Goal: Task Accomplishment & Management: Manage account settings

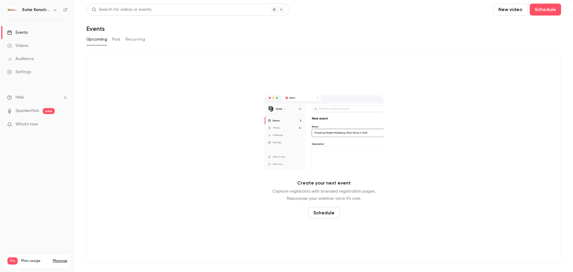
click at [26, 35] on div "Events" at bounding box center [17, 33] width 21 height 6
click at [118, 41] on button "Past" at bounding box center [116, 40] width 9 height 10
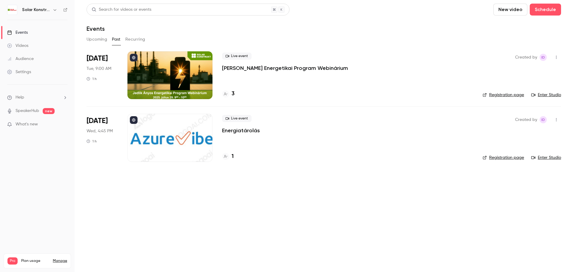
click at [196, 72] on div at bounding box center [169, 75] width 85 height 48
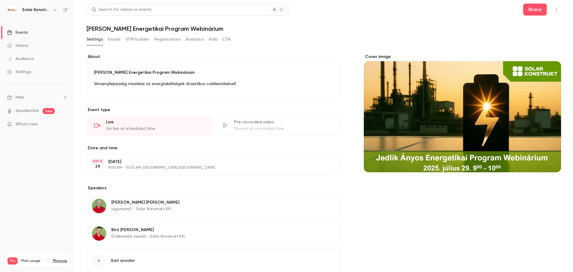
click at [27, 73] on div "Settings" at bounding box center [19, 72] width 24 height 6
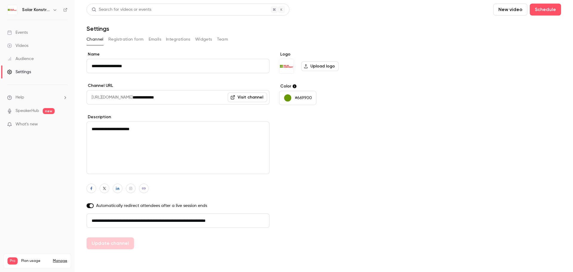
click at [122, 40] on button "Registration form" at bounding box center [125, 40] width 35 height 10
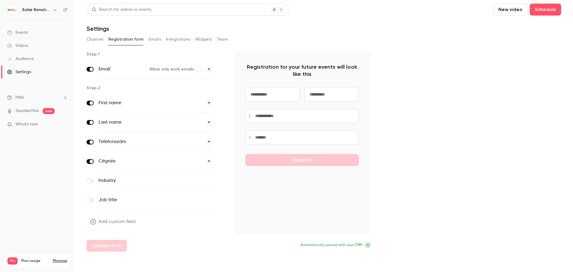
click at [27, 35] on link "Events" at bounding box center [37, 32] width 75 height 13
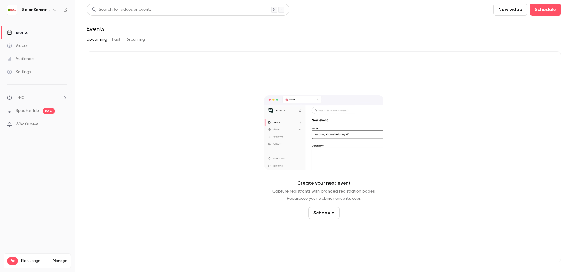
click at [112, 36] on button "Past" at bounding box center [116, 40] width 9 height 10
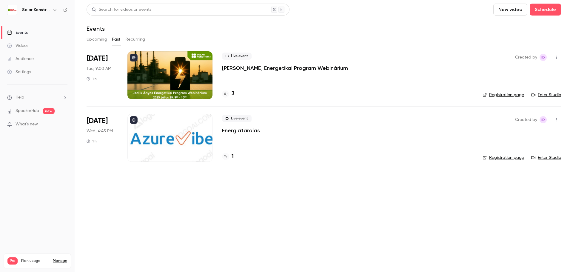
click at [168, 79] on div at bounding box center [169, 75] width 85 height 48
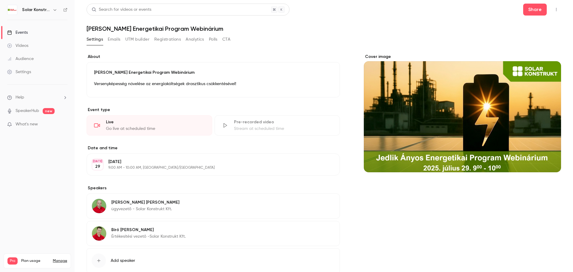
click at [116, 41] on button "Emails" at bounding box center [114, 40] width 13 height 10
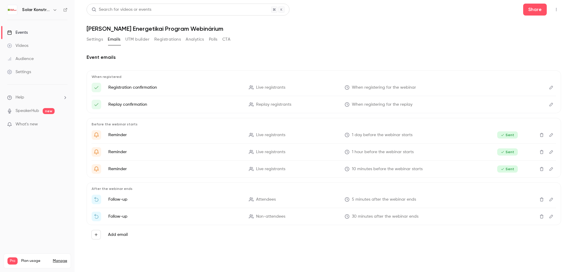
click at [549, 90] on button "Edit" at bounding box center [551, 88] width 10 height 10
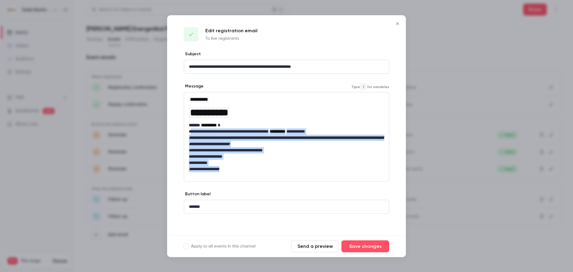
drag, startPoint x: 192, startPoint y: 132, endPoint x: 282, endPoint y: 167, distance: 97.2
click at [282, 167] on div "**********" at bounding box center [286, 134] width 205 height 84
click at [284, 170] on p "**********" at bounding box center [286, 169] width 195 height 6
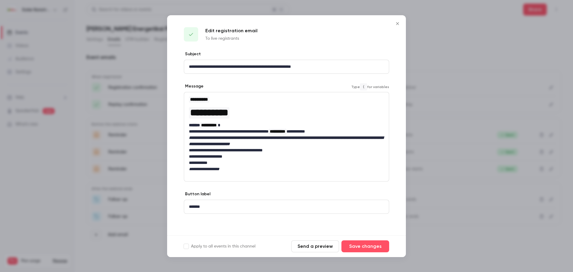
click at [397, 22] on icon "Close" at bounding box center [397, 23] width 7 height 5
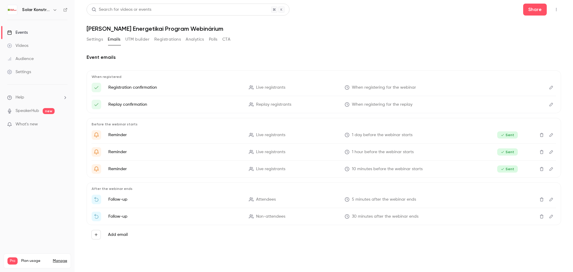
click at [552, 102] on icon "Edit" at bounding box center [551, 104] width 5 height 4
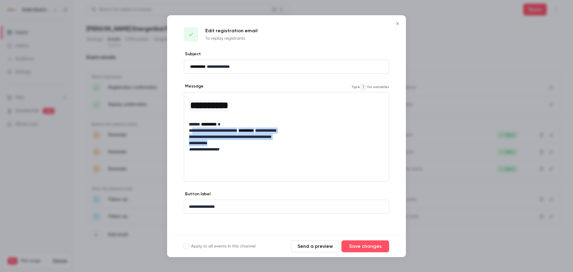
drag, startPoint x: 194, startPoint y: 132, endPoint x: 223, endPoint y: 141, distance: 30.3
click at [223, 141] on div "**********" at bounding box center [286, 124] width 205 height 64
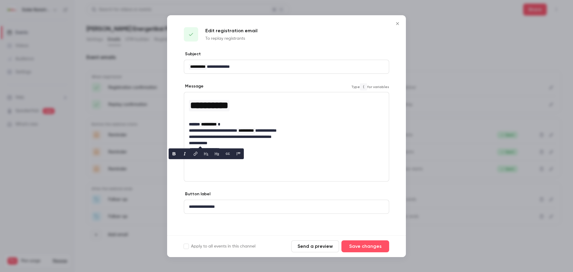
click at [317, 161] on div "**********" at bounding box center [286, 136] width 205 height 89
click at [400, 23] on icon "Close" at bounding box center [397, 23] width 7 height 5
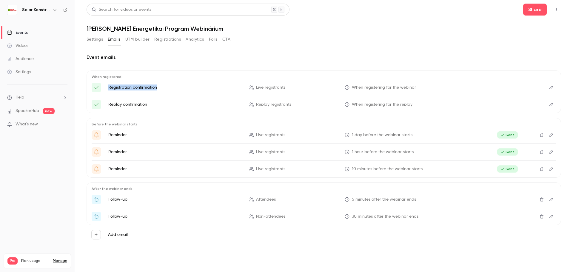
drag, startPoint x: 109, startPoint y: 89, endPoint x: 166, endPoint y: 87, distance: 57.6
click at [166, 87] on p "Registration confirmation" at bounding box center [174, 87] width 133 height 6
drag, startPoint x: 353, startPoint y: 135, endPoint x: 415, endPoint y: 136, distance: 61.5
click at [415, 136] on p "1 day before the webinar starts" at bounding box center [411, 135] width 133 height 6
click at [552, 135] on icon "Edit" at bounding box center [551, 135] width 5 height 4
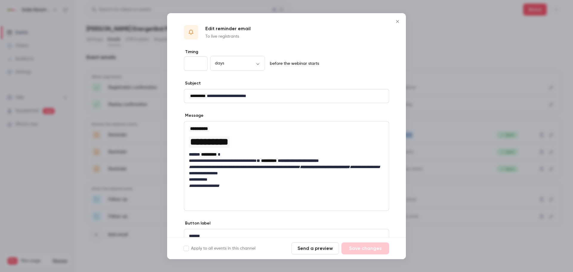
click at [398, 20] on icon "Close" at bounding box center [397, 21] width 3 height 3
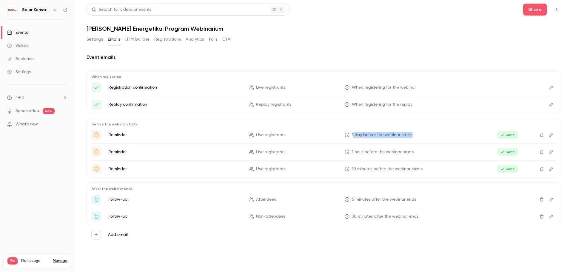
click at [210, 38] on button "Polls" at bounding box center [213, 40] width 9 height 10
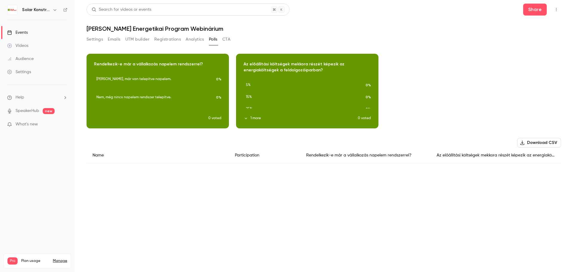
click at [225, 36] on button "CTA" at bounding box center [226, 40] width 8 height 10
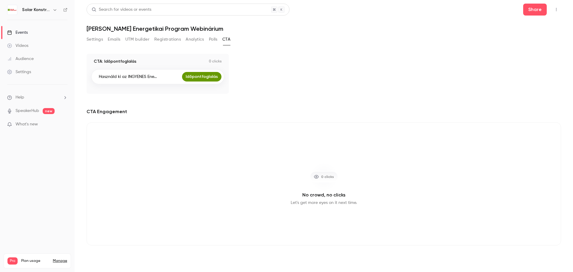
click at [210, 39] on button "Polls" at bounding box center [213, 40] width 9 height 10
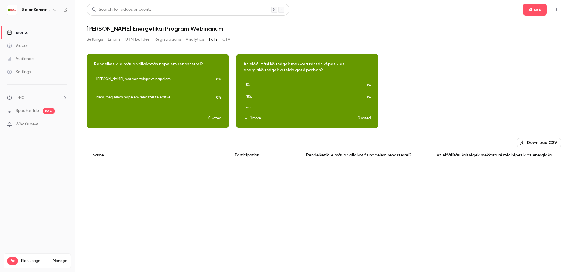
click at [225, 42] on button "CTA" at bounding box center [226, 40] width 8 height 10
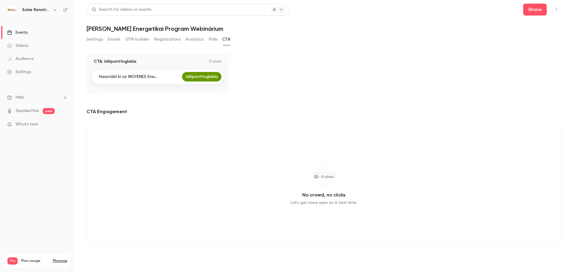
click at [209, 41] on button "Polls" at bounding box center [213, 40] width 9 height 10
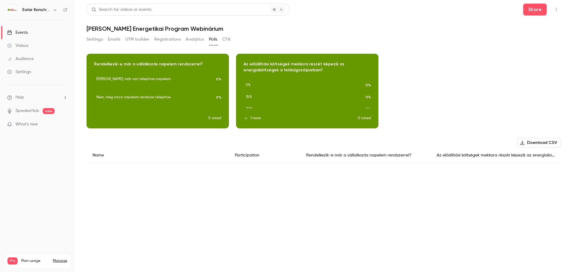
click at [194, 41] on button "Analytics" at bounding box center [195, 40] width 18 height 10
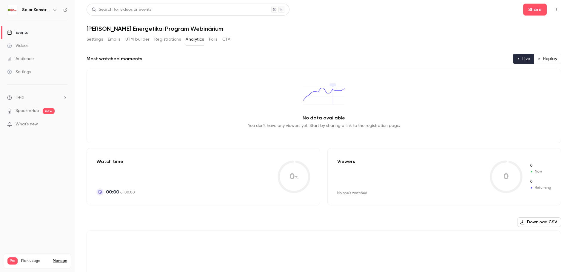
click at [174, 39] on button "Registrations" at bounding box center [167, 40] width 27 height 10
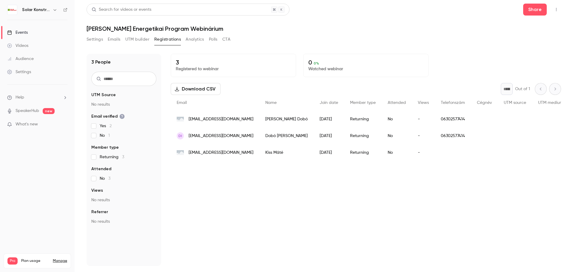
click at [137, 38] on button "UTM builder" at bounding box center [137, 40] width 24 height 10
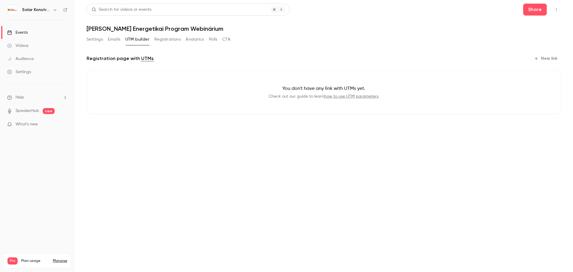
click at [112, 40] on button "Emails" at bounding box center [114, 40] width 13 height 10
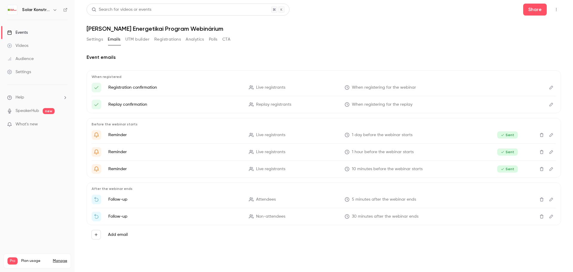
click at [95, 40] on button "Settings" at bounding box center [95, 40] width 16 height 10
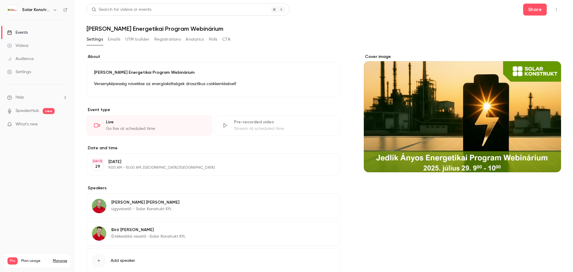
click at [28, 73] on div "Settings" at bounding box center [19, 72] width 24 height 6
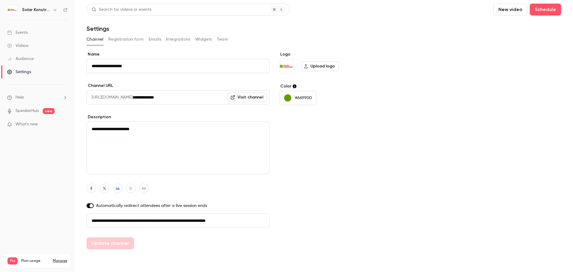
click at [129, 38] on button "Registration form" at bounding box center [125, 40] width 35 height 10
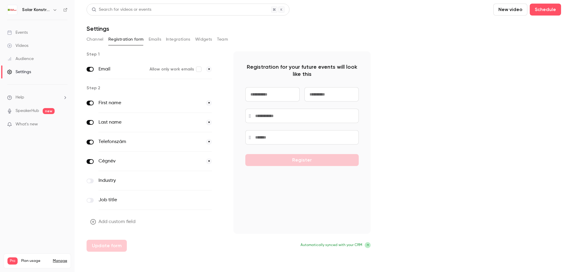
click at [31, 33] on link "Events" at bounding box center [37, 32] width 75 height 13
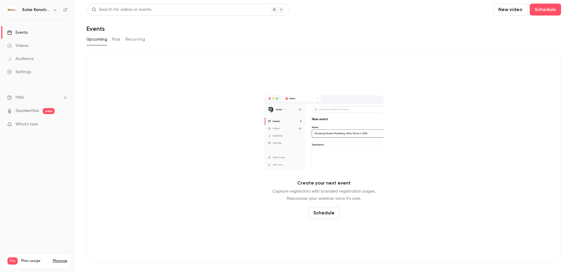
click at [27, 32] on div "Events" at bounding box center [17, 33] width 21 height 6
click at [118, 39] on button "Past" at bounding box center [116, 40] width 9 height 10
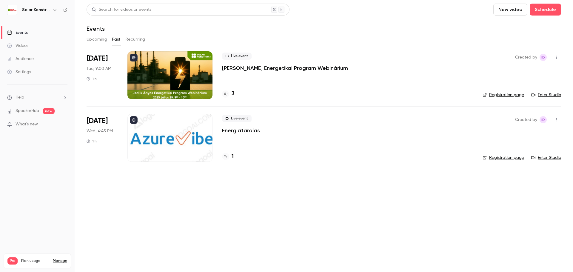
click at [165, 65] on div at bounding box center [169, 75] width 85 height 48
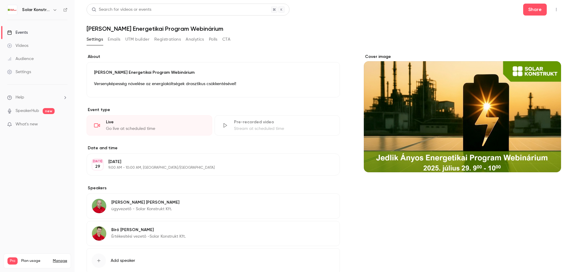
click at [114, 40] on button "Emails" at bounding box center [114, 40] width 13 height 10
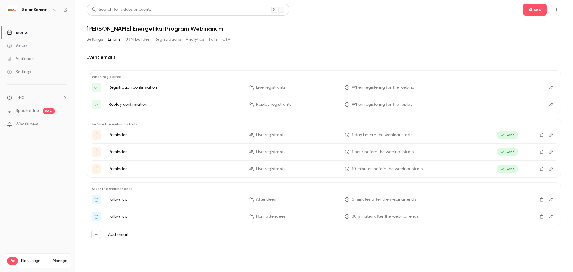
click at [550, 87] on icon "Edit" at bounding box center [551, 87] width 5 height 4
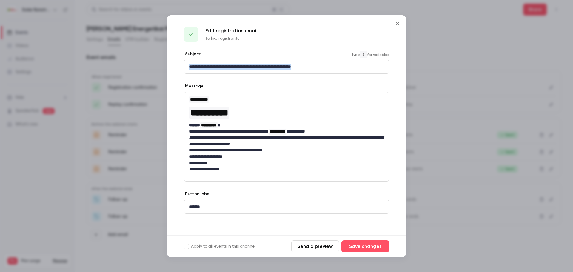
drag, startPoint x: 188, startPoint y: 66, endPoint x: 341, endPoint y: 66, distance: 153.0
click at [341, 66] on div "**********" at bounding box center [286, 66] width 205 height 13
click at [396, 25] on icon "Close" at bounding box center [397, 23] width 7 height 5
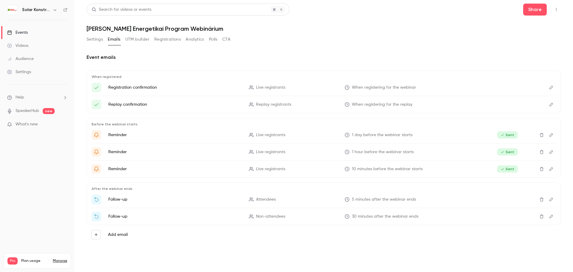
click at [17, 73] on div "Settings" at bounding box center [19, 72] width 24 height 6
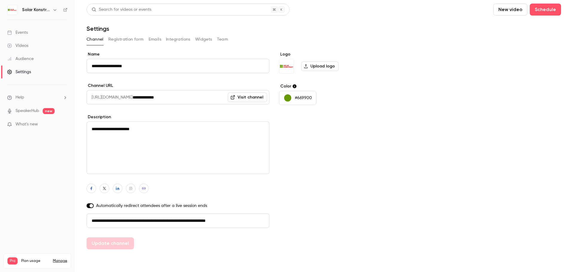
click at [21, 31] on div "Events" at bounding box center [17, 33] width 21 height 6
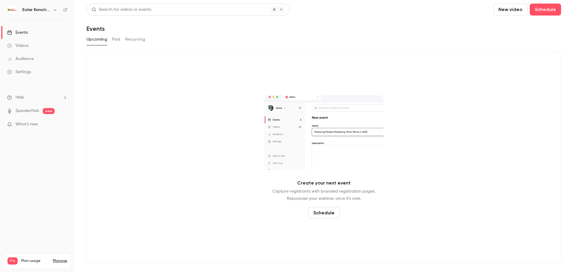
click at [112, 41] on button "Past" at bounding box center [116, 40] width 9 height 10
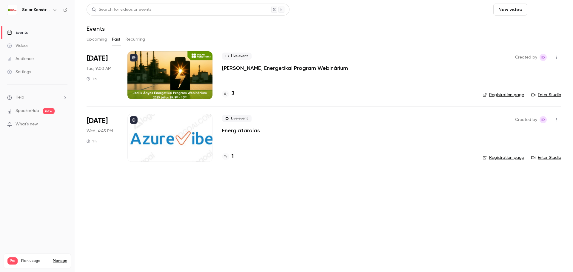
click at [547, 10] on button "Schedule" at bounding box center [544, 10] width 31 height 12
click at [522, 32] on li "One time event" at bounding box center [528, 26] width 64 height 16
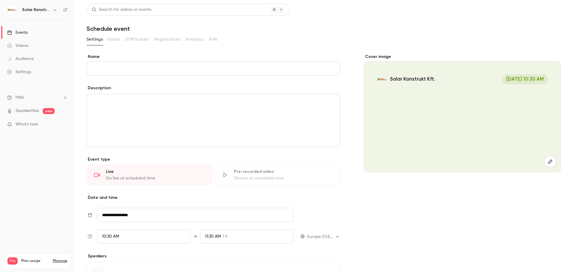
click at [24, 35] on link "Events" at bounding box center [37, 32] width 75 height 13
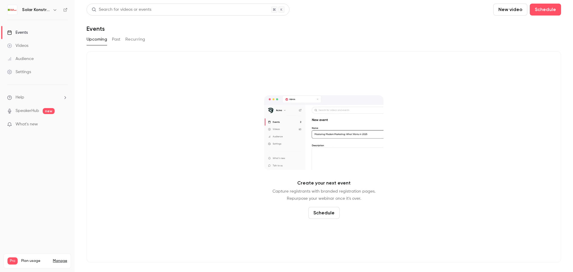
click at [120, 40] on button "Past" at bounding box center [116, 40] width 9 height 10
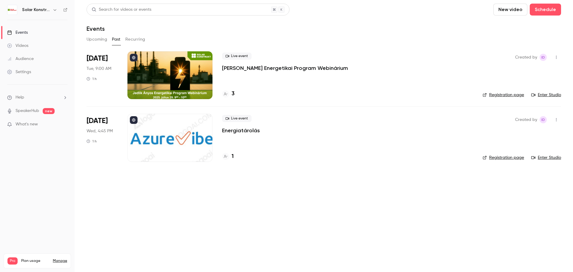
click at [153, 83] on div at bounding box center [169, 75] width 85 height 48
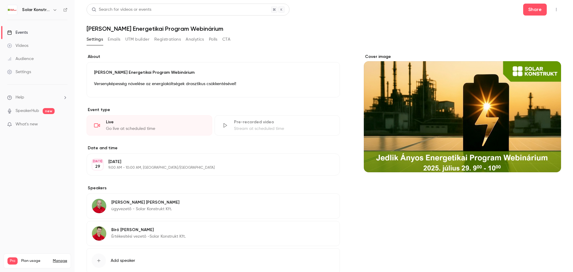
click at [113, 43] on button "Emails" at bounding box center [114, 40] width 13 height 10
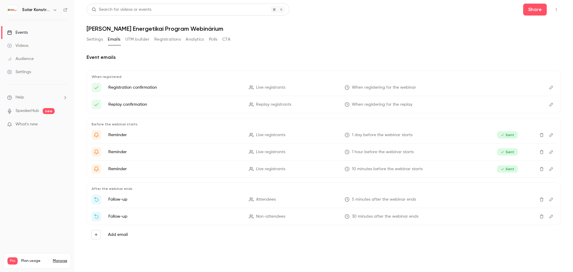
click at [94, 36] on button "Settings" at bounding box center [95, 40] width 16 height 10
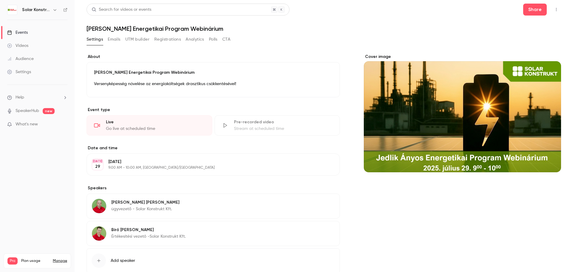
click at [16, 33] on div "Events" at bounding box center [17, 33] width 21 height 6
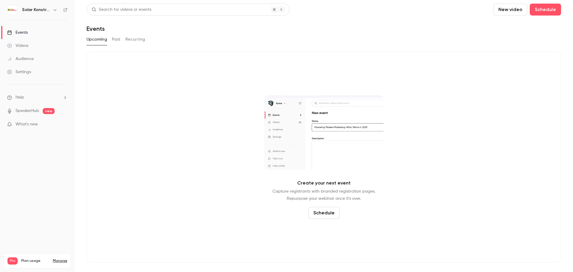
click at [115, 40] on button "Past" at bounding box center [116, 40] width 9 height 10
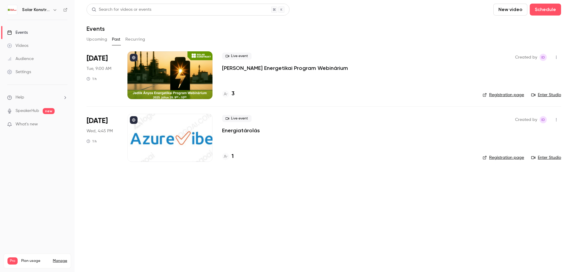
click at [194, 78] on div at bounding box center [169, 75] width 85 height 48
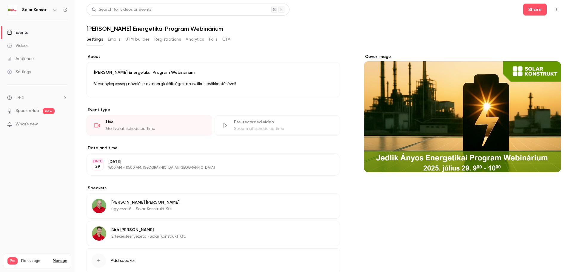
click at [114, 37] on button "Emails" at bounding box center [114, 40] width 13 height 10
